Goal: Task Accomplishment & Management: Complete application form

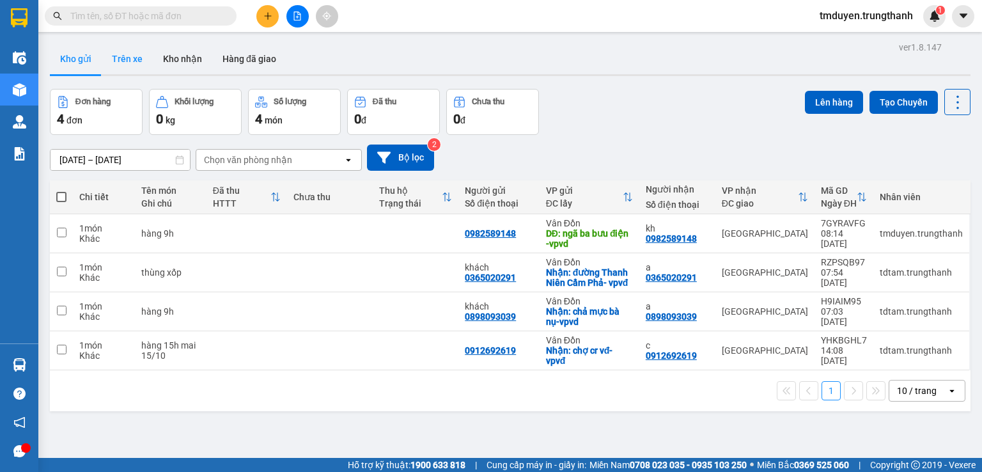
click at [126, 64] on button "Trên xe" at bounding box center [127, 58] width 51 height 31
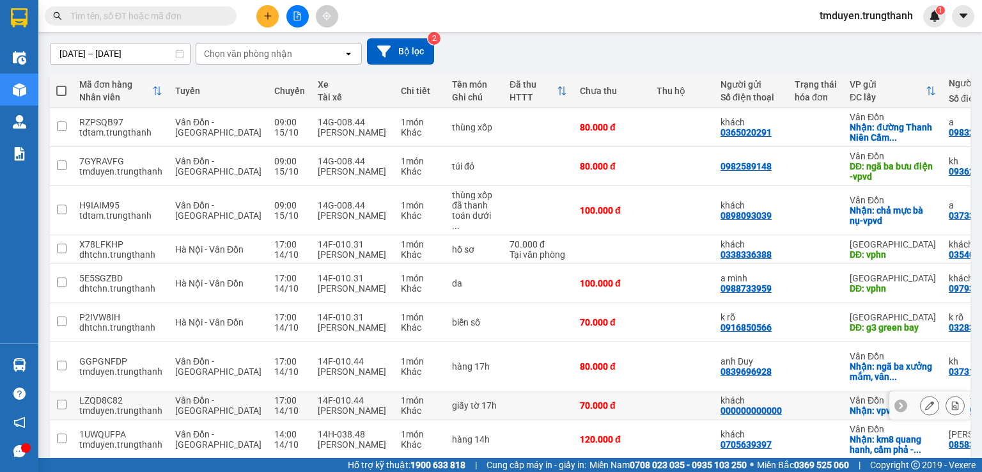
scroll to position [182, 0]
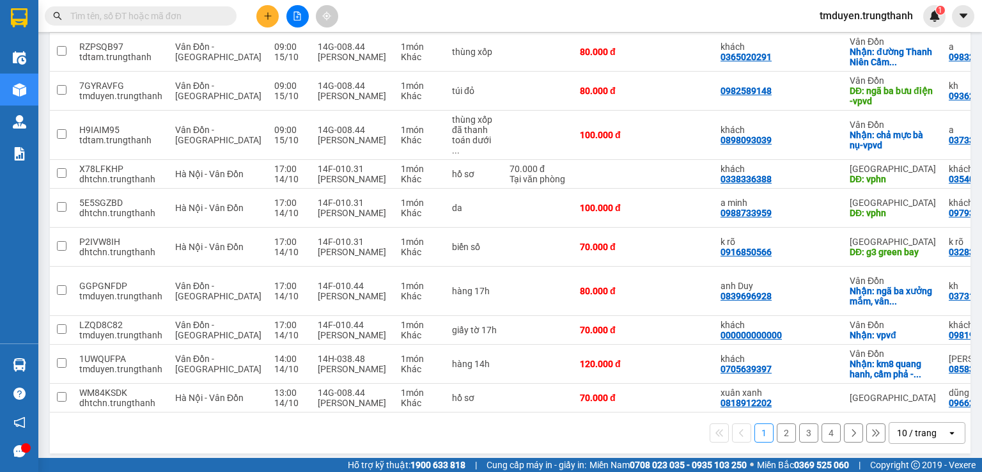
click at [825, 428] on button "4" at bounding box center [831, 432] width 19 height 19
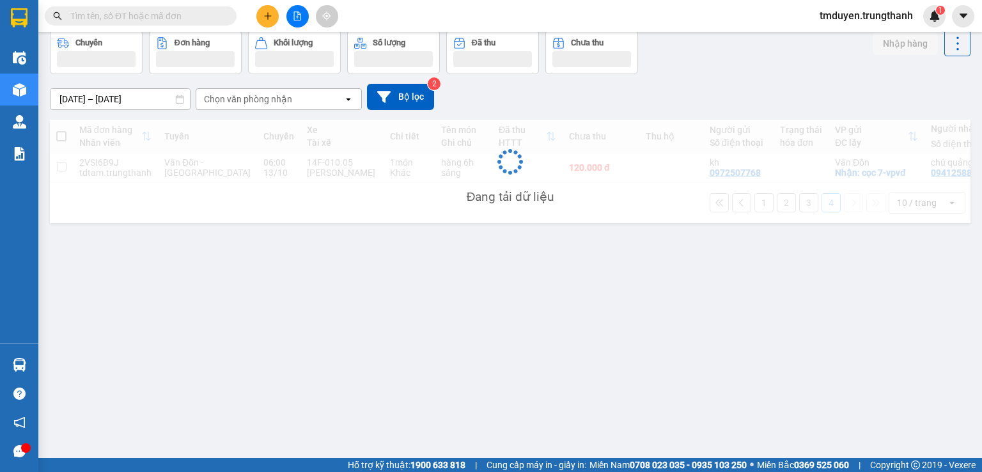
scroll to position [59, 0]
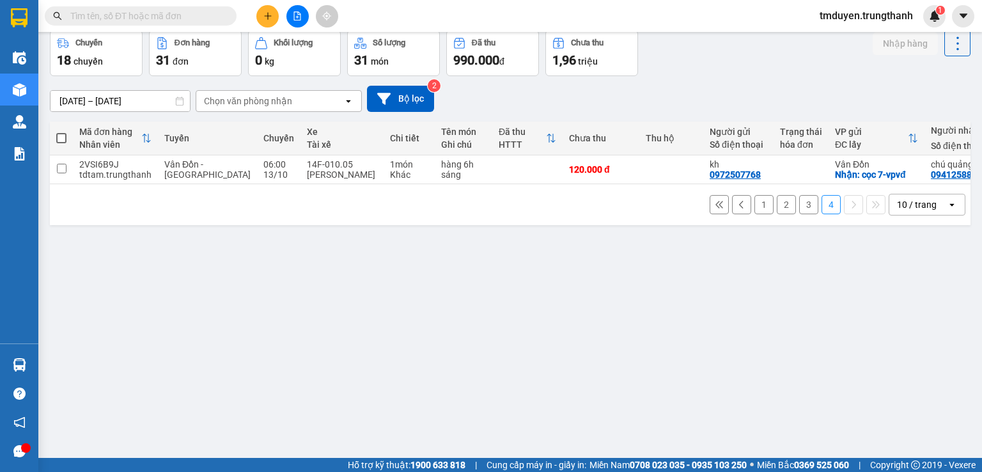
click at [799, 208] on button "3" at bounding box center [808, 204] width 19 height 19
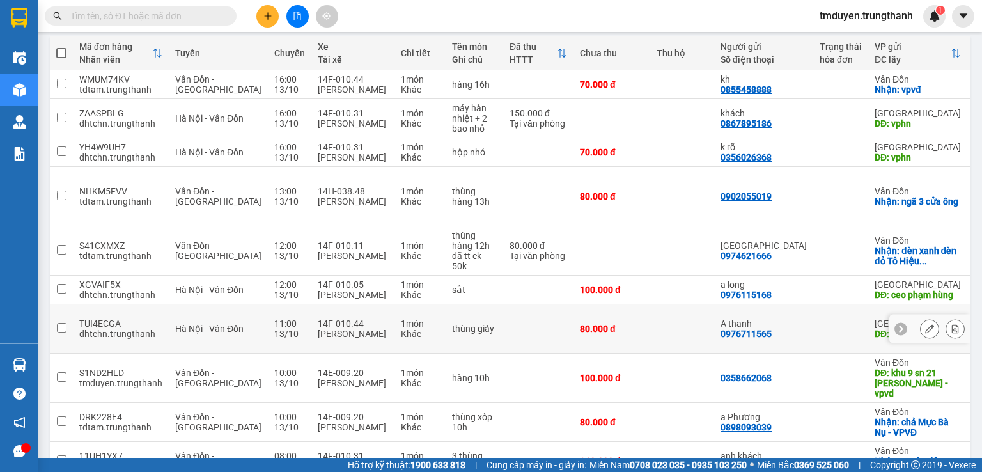
scroll to position [212, 0]
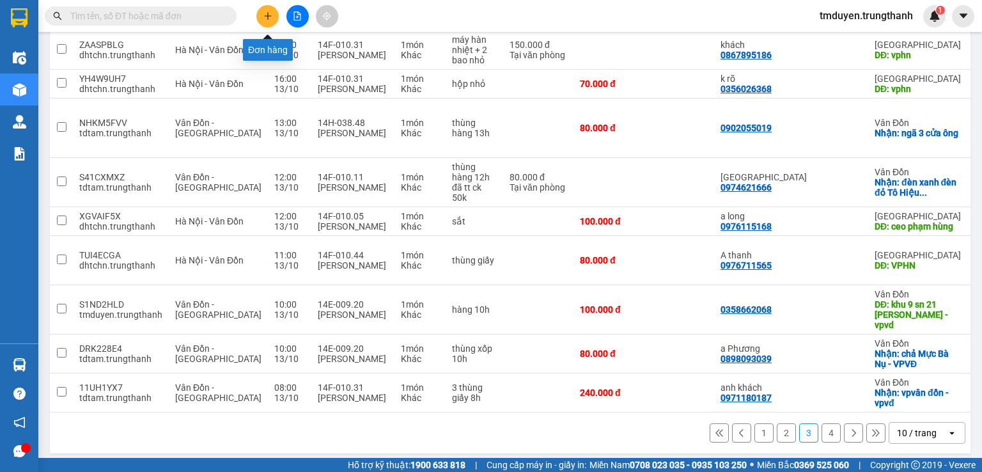
click at [264, 15] on icon "plus" at bounding box center [267, 16] width 9 height 9
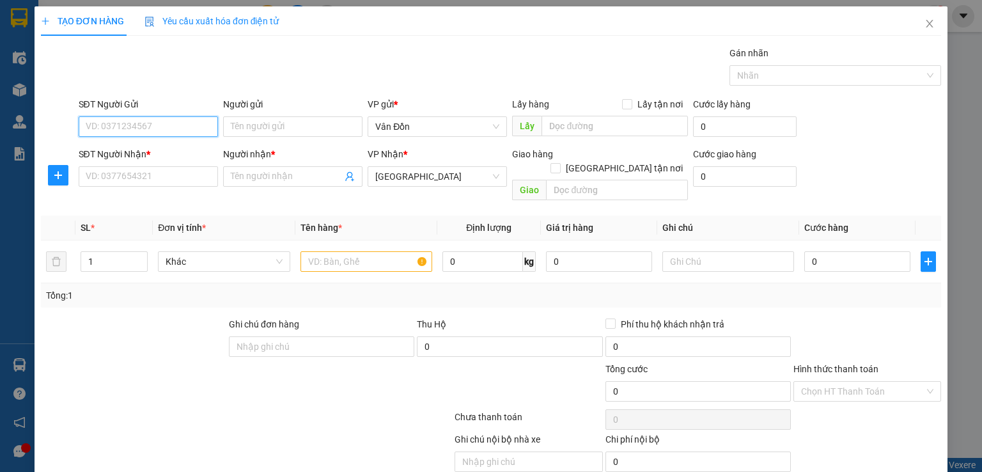
click at [117, 123] on input "SĐT Người Gửi" at bounding box center [148, 126] width 139 height 20
paste input "0396198265"
type input "0396198265"
click at [591, 123] on input "text" at bounding box center [615, 126] width 146 height 20
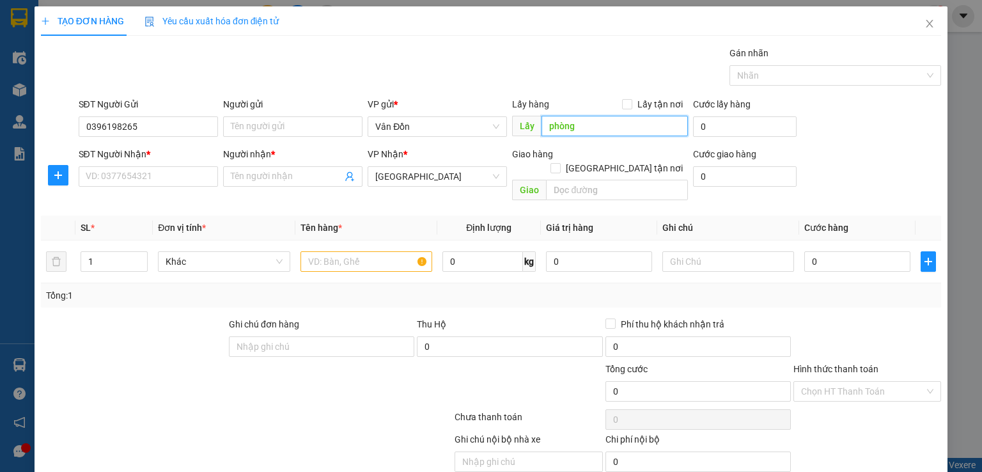
click at [586, 132] on input "phòng" at bounding box center [615, 126] width 146 height 20
click at [624, 127] on input "phòng" at bounding box center [615, 126] width 146 height 20
type input "phòng khám đa khoa -vpvd"
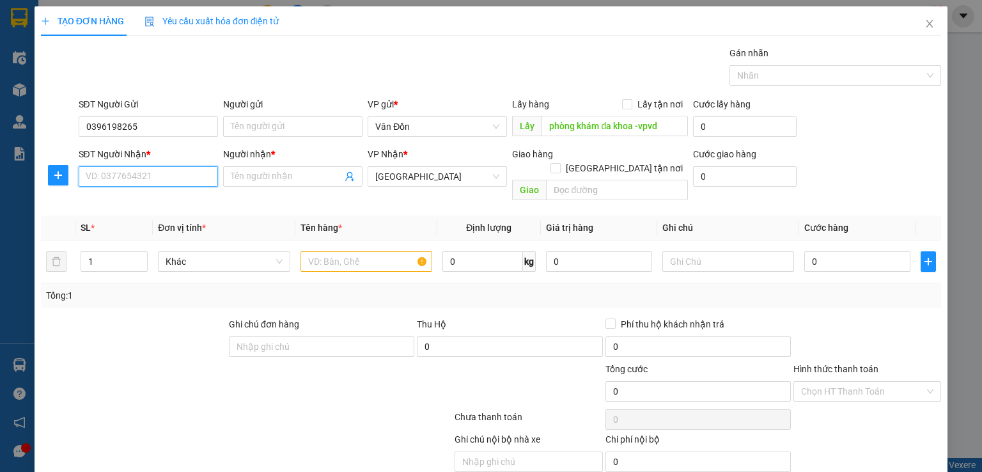
click at [166, 180] on input "SĐT Người Nhận *" at bounding box center [148, 176] width 139 height 20
paste input "0396198265"
type input "0396198265"
click at [294, 178] on input "Người nhận *" at bounding box center [286, 176] width 111 height 14
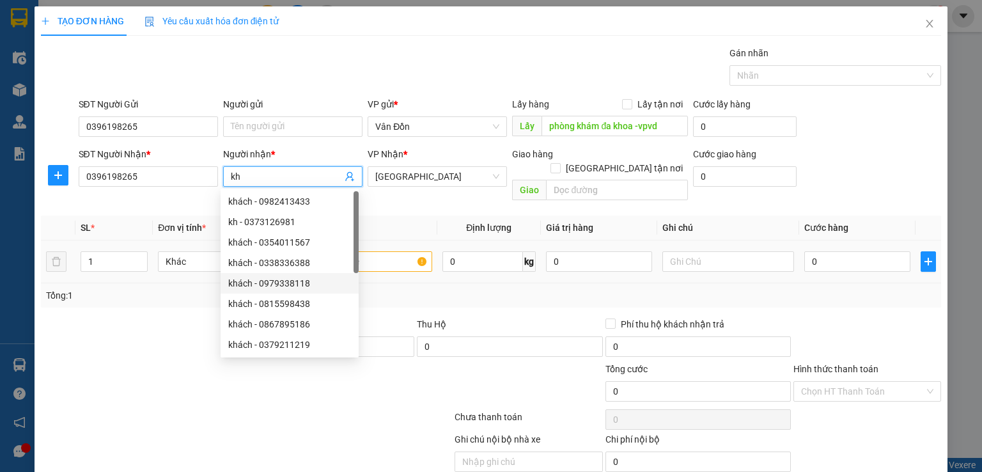
type input "kh"
click at [375, 251] on input "text" at bounding box center [367, 261] width 132 height 20
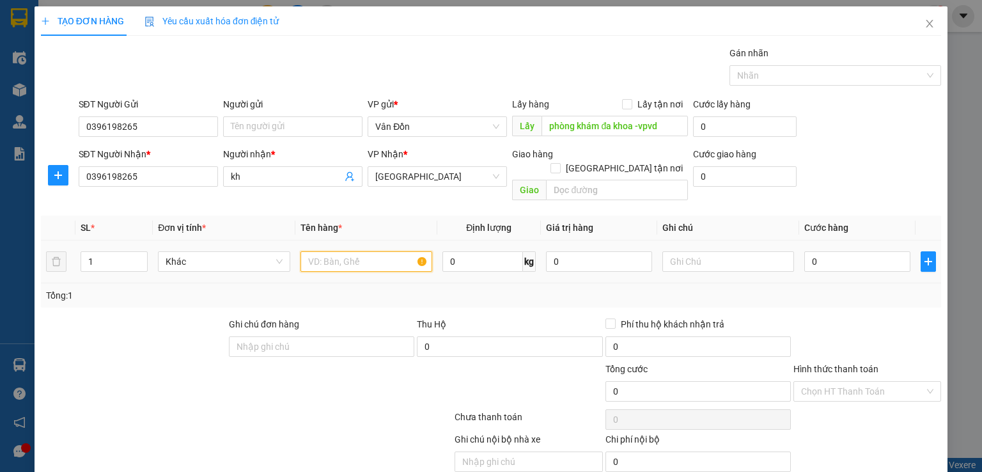
click at [353, 251] on input "text" at bounding box center [367, 261] width 132 height 20
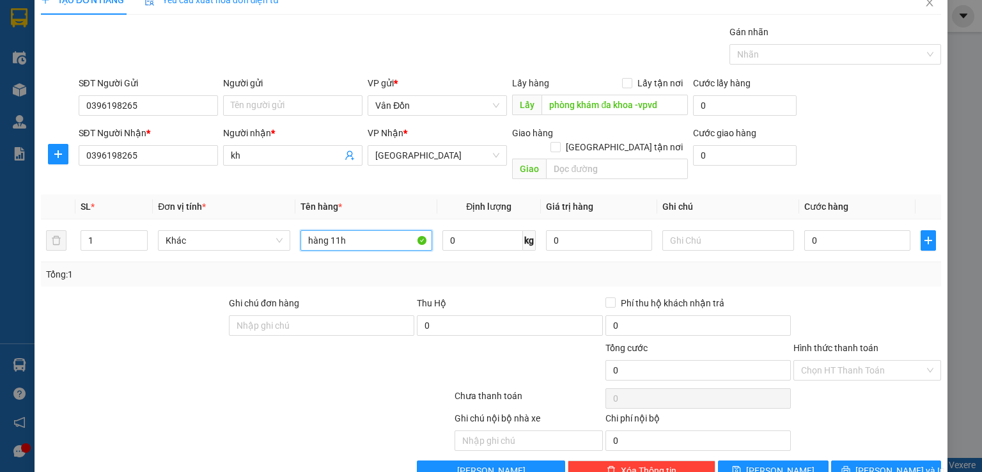
scroll to position [40, 0]
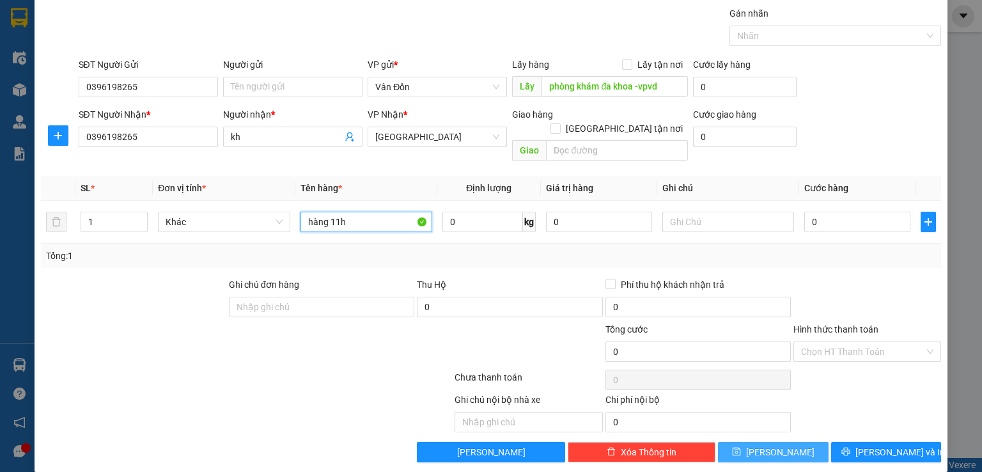
type input "hàng 11h"
click at [733, 443] on button "[PERSON_NAME]" at bounding box center [773, 452] width 111 height 20
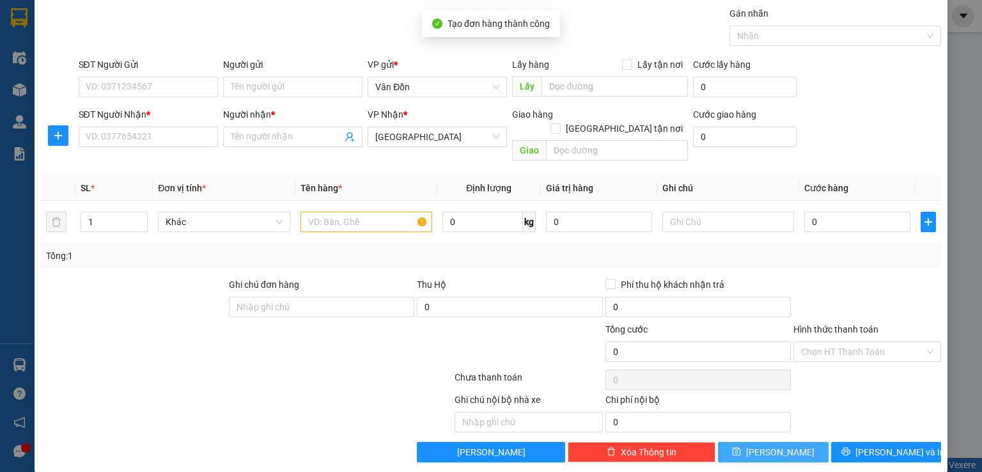
scroll to position [0, 0]
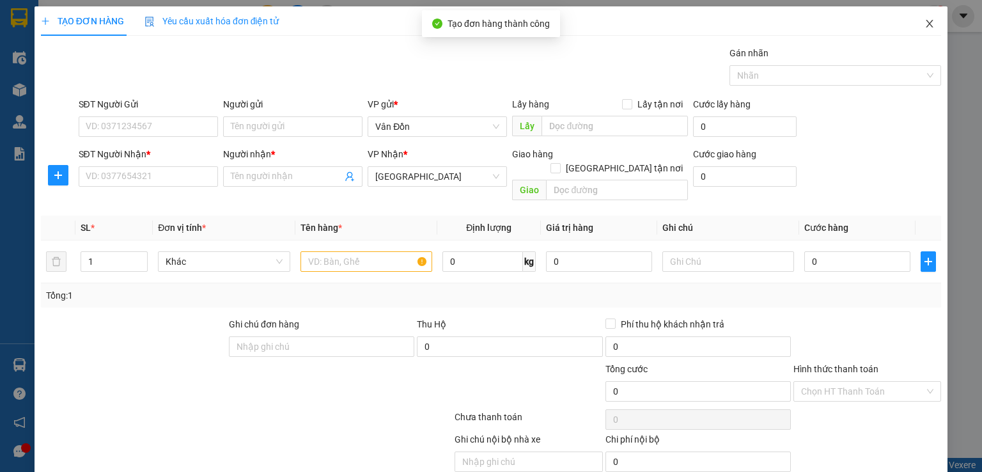
click at [925, 24] on icon "close" at bounding box center [930, 24] width 10 height 10
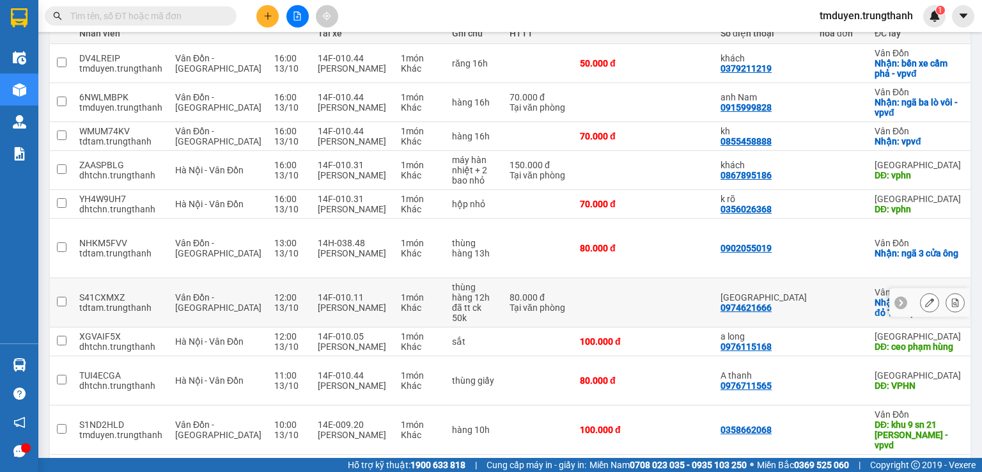
scroll to position [212, 0]
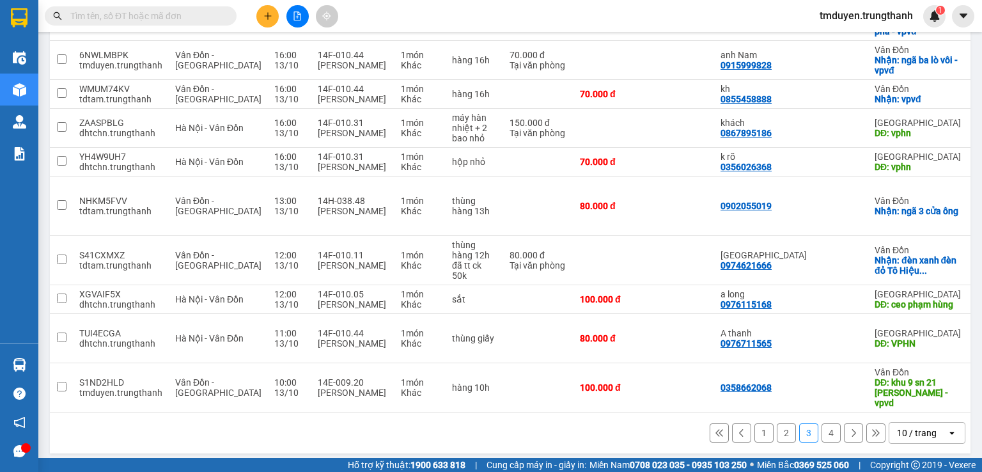
click at [755, 423] on button "1" at bounding box center [764, 432] width 19 height 19
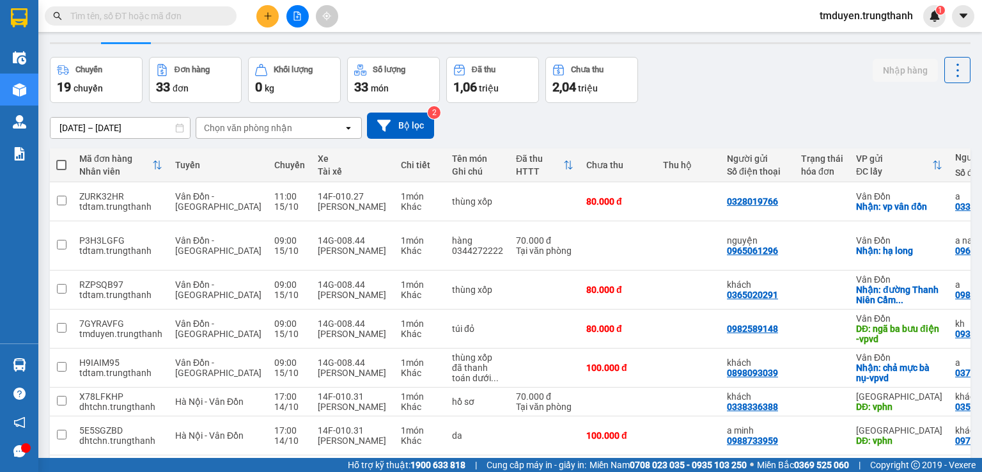
scroll to position [0, 0]
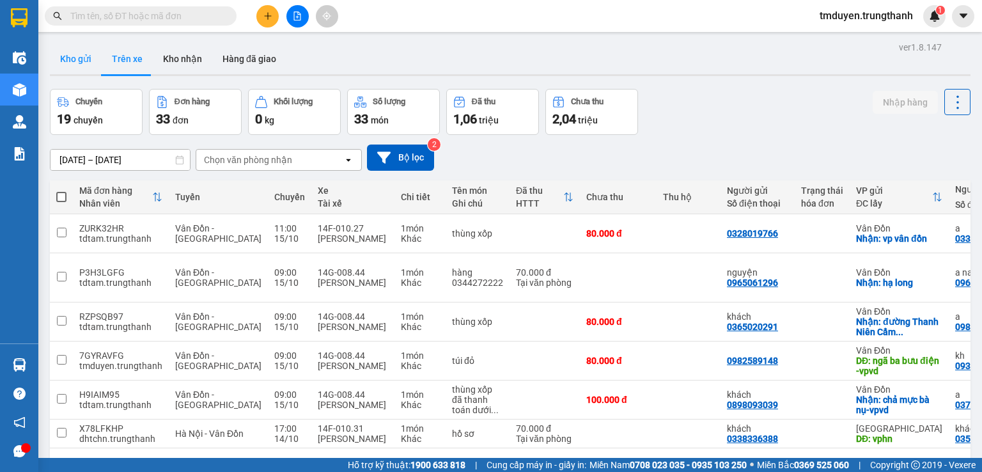
click at [68, 68] on button "Kho gửi" at bounding box center [76, 58] width 52 height 31
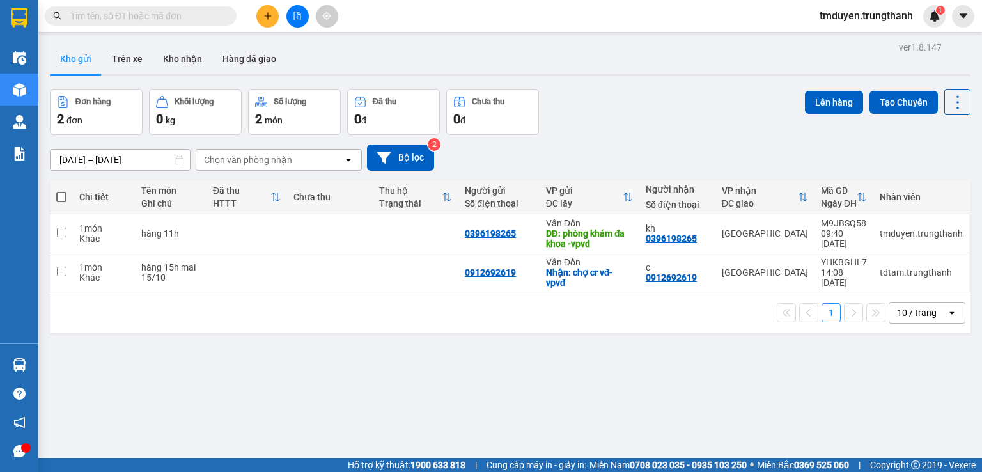
click at [171, 19] on input "text" at bounding box center [145, 16] width 151 height 14
drag, startPoint x: 171, startPoint y: 19, endPoint x: 165, endPoint y: 16, distance: 7.1
click at [165, 16] on input "text" at bounding box center [145, 16] width 151 height 14
